Goal: Task Accomplishment & Management: Use online tool/utility

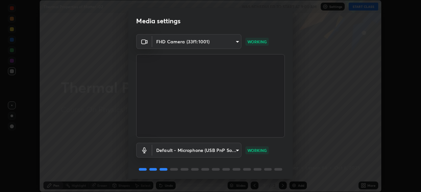
scroll to position [23, 0]
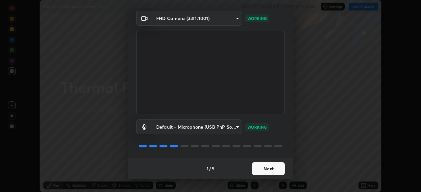
click at [267, 171] on button "Next" at bounding box center [268, 168] width 33 height 13
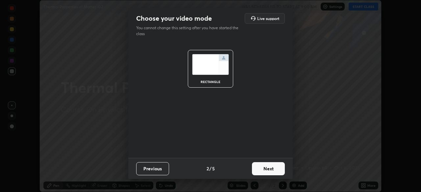
scroll to position [0, 0]
click at [272, 170] on button "Next" at bounding box center [268, 168] width 33 height 13
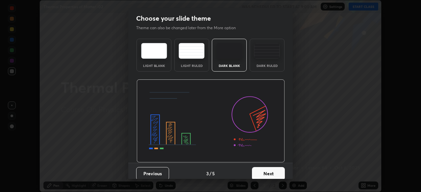
click at [274, 172] on button "Next" at bounding box center [268, 173] width 33 height 13
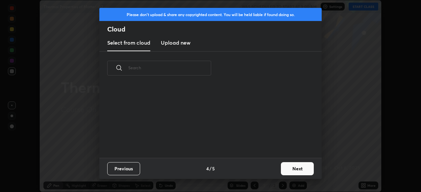
click at [281, 172] on button "Next" at bounding box center [297, 168] width 33 height 13
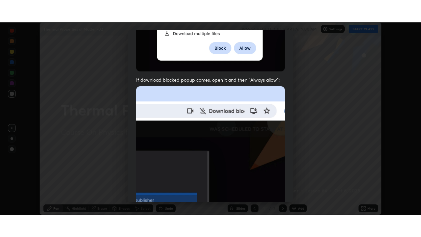
scroll to position [157, 0]
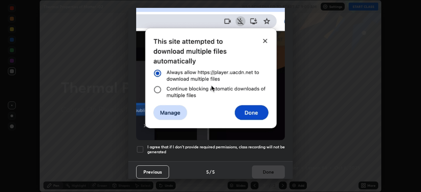
click at [139, 146] on div at bounding box center [140, 150] width 8 height 8
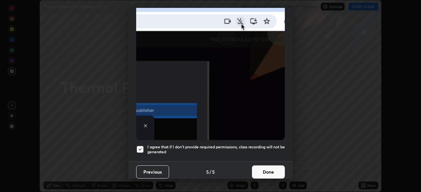
click at [269, 172] on button "Done" at bounding box center [268, 172] width 33 height 13
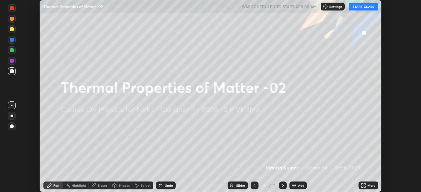
click at [364, 187] on icon at bounding box center [364, 187] width 2 height 2
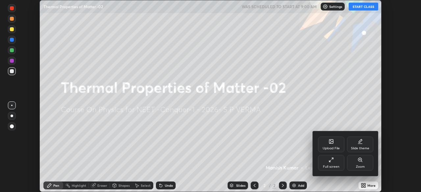
click at [335, 162] on div "Full screen" at bounding box center [331, 163] width 26 height 16
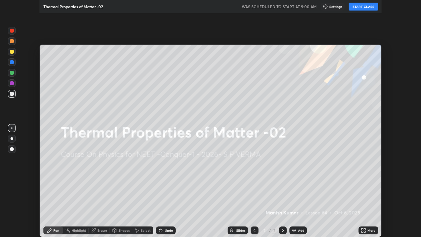
scroll to position [237, 421]
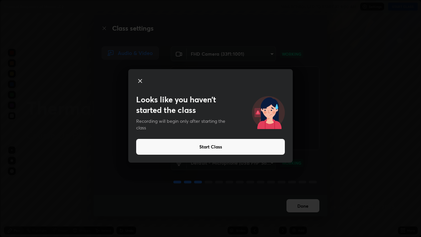
click at [227, 149] on button "Start Class" at bounding box center [210, 147] width 149 height 16
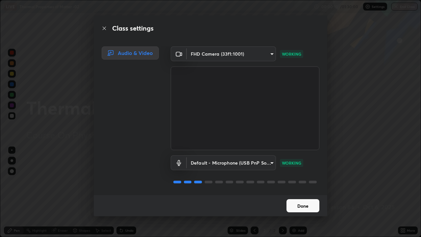
click at [309, 192] on button "Done" at bounding box center [302, 205] width 33 height 13
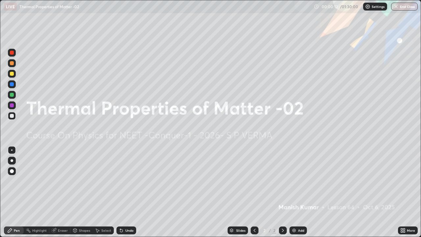
click at [300, 192] on div "Add" at bounding box center [301, 229] width 6 height 3
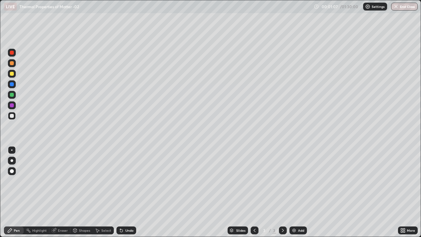
click at [12, 76] on div at bounding box center [12, 74] width 8 height 8
click at [13, 117] on div at bounding box center [12, 116] width 8 height 8
click at [15, 64] on div at bounding box center [12, 63] width 8 height 8
click at [12, 74] on div at bounding box center [12, 74] width 4 height 4
click at [299, 192] on div "Add" at bounding box center [297, 230] width 17 height 8
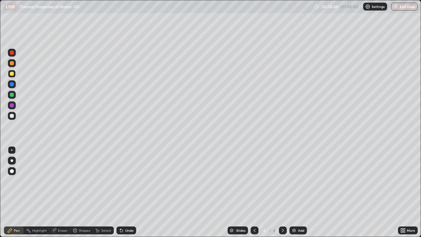
click at [301, 192] on div "Add" at bounding box center [301, 229] width 6 height 3
click at [14, 116] on div at bounding box center [12, 116] width 8 height 8
click at [15, 75] on div at bounding box center [12, 74] width 8 height 8
click at [128, 192] on div "Undo" at bounding box center [129, 229] width 8 height 3
click at [11, 118] on div at bounding box center [12, 116] width 8 height 8
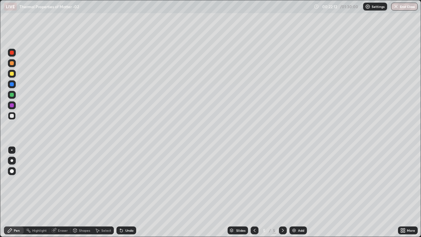
click at [15, 74] on div at bounding box center [12, 74] width 8 height 8
click at [129, 192] on div "Undo" at bounding box center [126, 230] width 20 height 8
click at [132, 192] on div "Undo" at bounding box center [126, 230] width 20 height 8
click at [301, 192] on div "Add" at bounding box center [301, 229] width 6 height 3
click at [11, 115] on div at bounding box center [12, 116] width 4 height 4
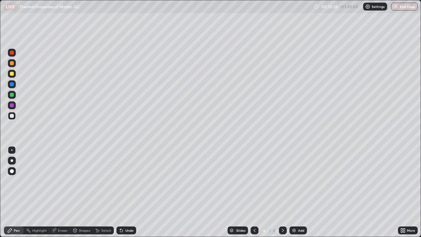
click at [302, 192] on div "Add" at bounding box center [297, 230] width 17 height 8
click at [131, 192] on div "Undo" at bounding box center [129, 229] width 8 height 3
click at [14, 76] on div at bounding box center [12, 74] width 8 height 8
click at [299, 192] on div "Add" at bounding box center [301, 229] width 6 height 3
click at [15, 106] on div at bounding box center [12, 105] width 8 height 8
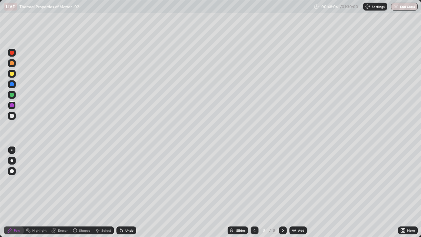
click at [300, 192] on div "Add" at bounding box center [301, 229] width 6 height 3
click at [15, 75] on div at bounding box center [12, 74] width 8 height 8
click at [255, 192] on icon at bounding box center [254, 229] width 5 height 5
click at [14, 118] on div at bounding box center [12, 116] width 8 height 8
click at [283, 192] on div at bounding box center [283, 230] width 8 height 8
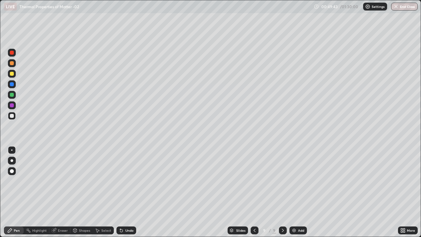
click at [132, 192] on div "Undo" at bounding box center [129, 229] width 8 height 3
click at [12, 63] on div at bounding box center [12, 63] width 4 height 4
click at [15, 116] on div at bounding box center [12, 116] width 8 height 8
click at [12, 116] on div at bounding box center [12, 116] width 4 height 4
click at [13, 74] on div at bounding box center [12, 74] width 4 height 4
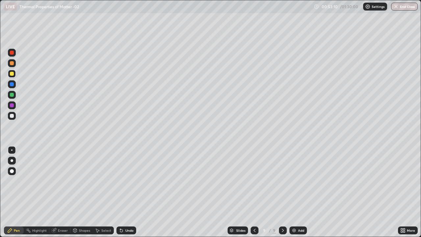
click at [126, 192] on div "Undo" at bounding box center [126, 230] width 20 height 8
click at [14, 54] on div at bounding box center [12, 53] width 8 height 8
click at [11, 117] on div at bounding box center [12, 116] width 4 height 4
click at [14, 96] on div at bounding box center [12, 95] width 8 height 8
click at [63, 192] on div "Eraser" at bounding box center [59, 230] width 21 height 8
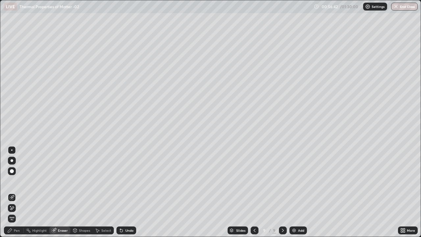
click at [15, 192] on div at bounding box center [12, 208] width 8 height 8
click at [17, 192] on div "Pen" at bounding box center [17, 229] width 6 height 3
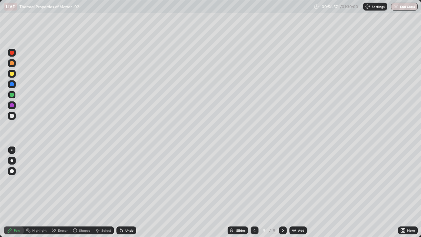
click at [16, 115] on div at bounding box center [12, 115] width 11 height 11
click at [412, 192] on div "More" at bounding box center [410, 229] width 8 height 3
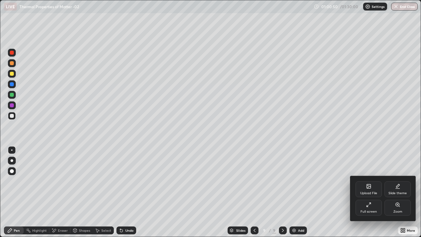
click at [403, 192] on div "Zoom" at bounding box center [397, 207] width 26 height 16
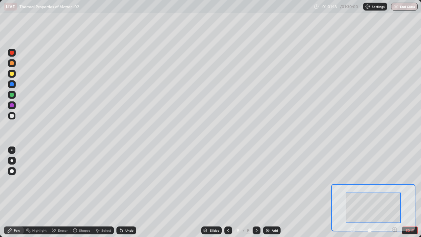
click at [406, 192] on button "EXIT" at bounding box center [409, 230] width 16 height 8
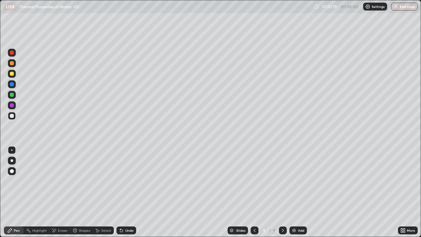
click at [299, 192] on div "Add" at bounding box center [301, 229] width 6 height 3
click at [14, 74] on div at bounding box center [12, 74] width 8 height 8
click at [407, 192] on div "More" at bounding box center [410, 229] width 8 height 3
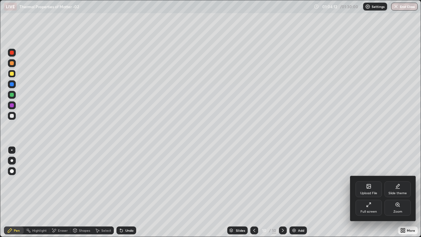
click at [401, 192] on div "Zoom" at bounding box center [397, 207] width 26 height 16
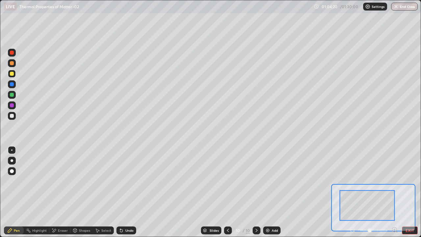
click at [411, 192] on button "EXIT" at bounding box center [409, 230] width 16 height 8
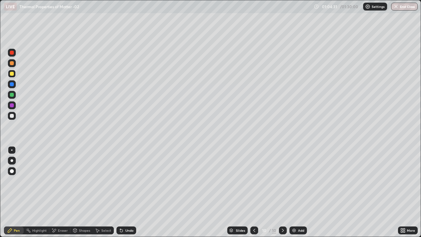
click at [401, 192] on icon at bounding box center [402, 231] width 2 height 2
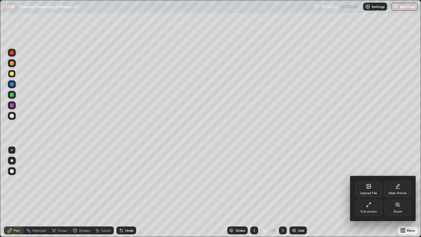
click at [397, 192] on div "Zoom" at bounding box center [397, 211] width 9 height 3
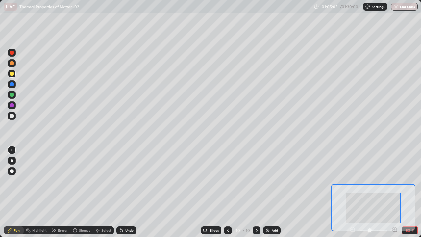
click at [409, 192] on button "EXIT" at bounding box center [409, 230] width 16 height 8
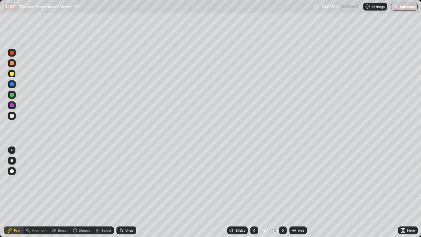
click at [61, 192] on div "Eraser" at bounding box center [63, 229] width 10 height 3
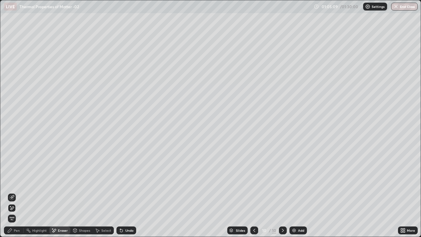
click at [19, 192] on div "Pen" at bounding box center [17, 229] width 6 height 3
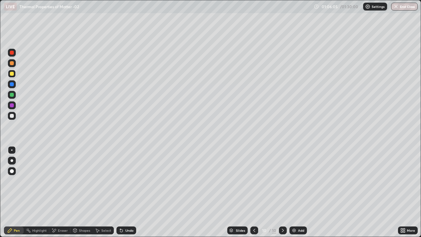
click at [14, 115] on div at bounding box center [12, 116] width 8 height 8
click at [410, 192] on div "More" at bounding box center [410, 229] width 8 height 3
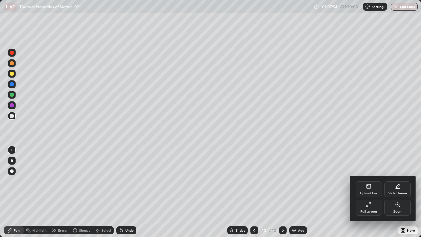
click at [402, 192] on div "Zoom" at bounding box center [397, 207] width 26 height 16
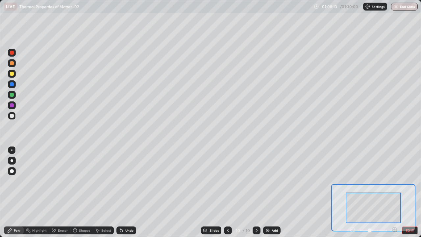
click at [413, 192] on button "EXIT" at bounding box center [409, 230] width 16 height 8
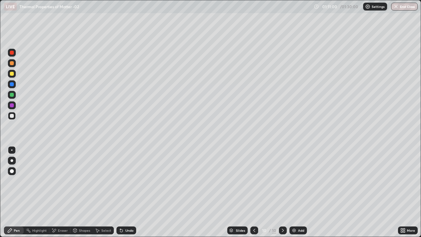
click at [295, 192] on img at bounding box center [293, 229] width 5 height 5
click at [14, 62] on div at bounding box center [12, 63] width 8 height 8
click at [12, 116] on div at bounding box center [12, 116] width 4 height 4
click at [125, 192] on div "Undo" at bounding box center [126, 230] width 20 height 8
click at [13, 77] on div at bounding box center [12, 74] width 8 height 8
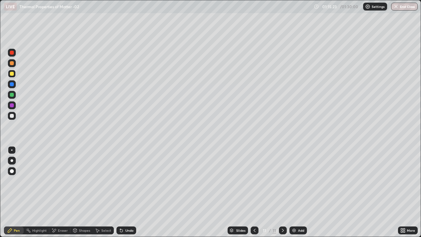
click at [300, 192] on div "Add" at bounding box center [301, 229] width 6 height 3
click at [15, 116] on div at bounding box center [12, 116] width 8 height 8
click at [14, 74] on div at bounding box center [12, 74] width 8 height 8
click at [298, 192] on div "Add" at bounding box center [301, 229] width 6 height 3
click at [12, 116] on div at bounding box center [12, 116] width 4 height 4
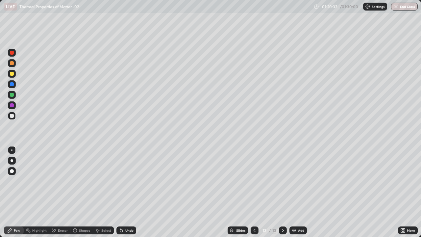
click at [11, 77] on div at bounding box center [12, 74] width 8 height 8
click at [405, 8] on button "End Class" at bounding box center [404, 7] width 27 height 8
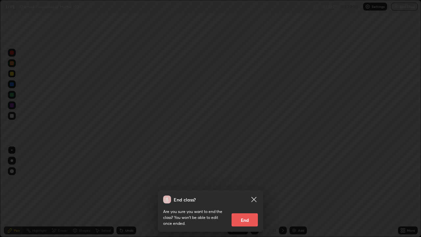
click at [246, 192] on button "End" at bounding box center [244, 219] width 26 height 13
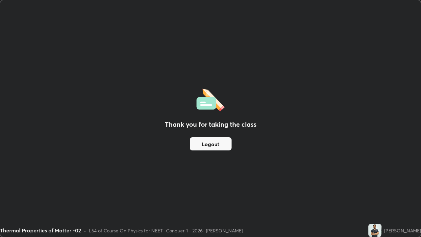
click at [212, 144] on button "Logout" at bounding box center [211, 143] width 42 height 13
